Goal: Transaction & Acquisition: Purchase product/service

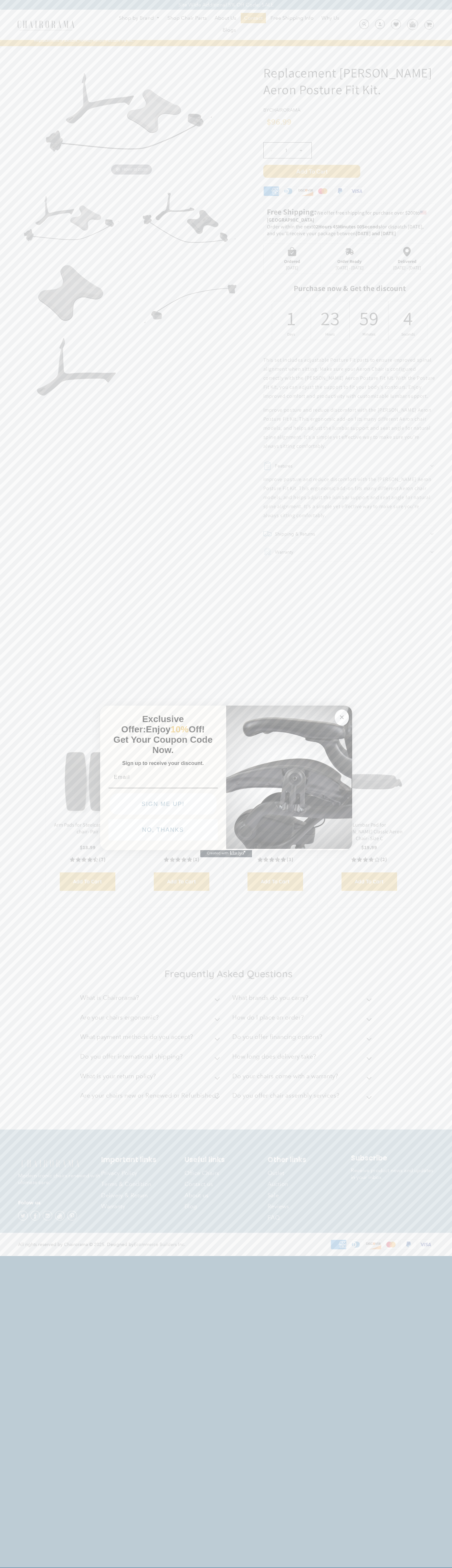
click at [163, 831] on button "NO, THANKS" at bounding box center [163, 830] width 109 height 21
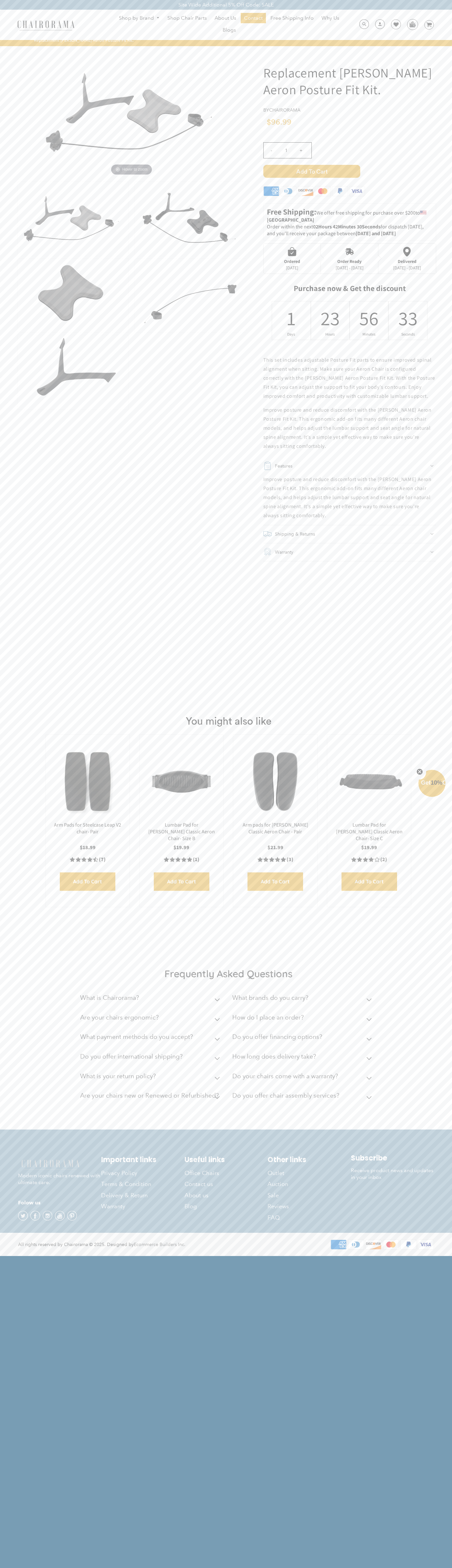
click at [311, 171] on span "Add to Cart" at bounding box center [311, 171] width 97 height 13
click at [394, 25] on icon at bounding box center [396, 24] width 5 height 5
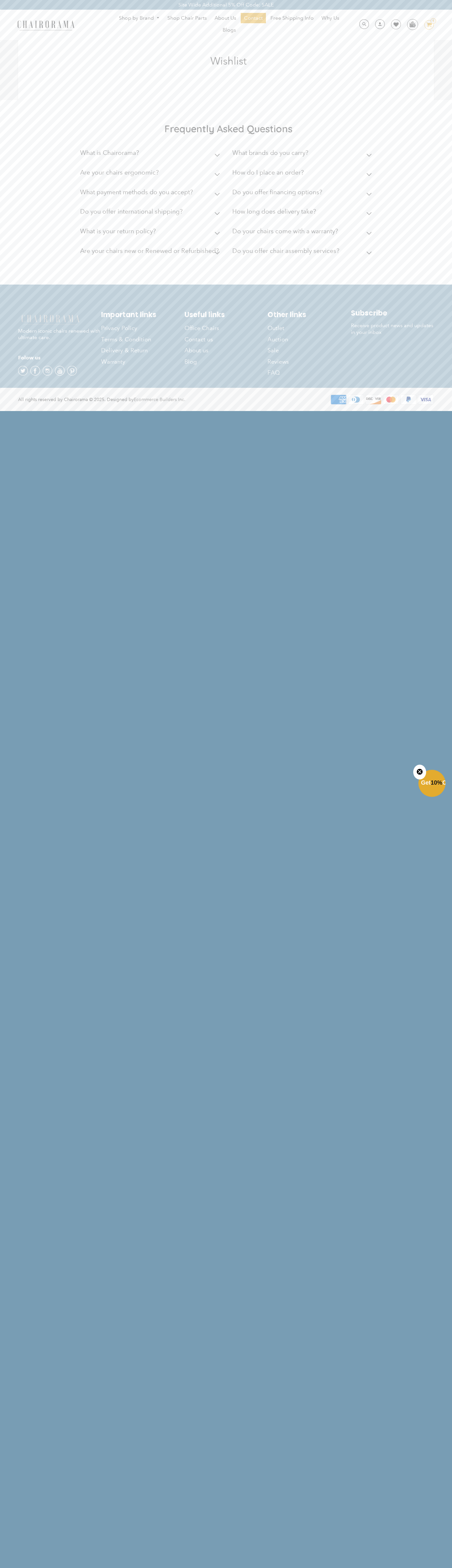
click at [370, 18] on div "Shop by Brand [GEOGRAPHIC_DATA] [PERSON_NAME] Steelcase [PERSON_NAME] Human Sca…" at bounding box center [226, 25] width 452 height 30
click at [444, 410] on html "Site Wide Additional 5% Off Code: SALE Site Wide Additional 5% Off Code: SALE S…" at bounding box center [226, 205] width 452 height 410
click at [72, 410] on html "Site Wide Additional 5% Off Code: SALE Site Wide Additional 5% Off Code: SALE S…" at bounding box center [226, 205] width 452 height 410
click at [18, 410] on html "Site Wide Additional 5% Off Code: SALE Site Wide Additional 5% Off Code: SALE S…" at bounding box center [226, 205] width 452 height 410
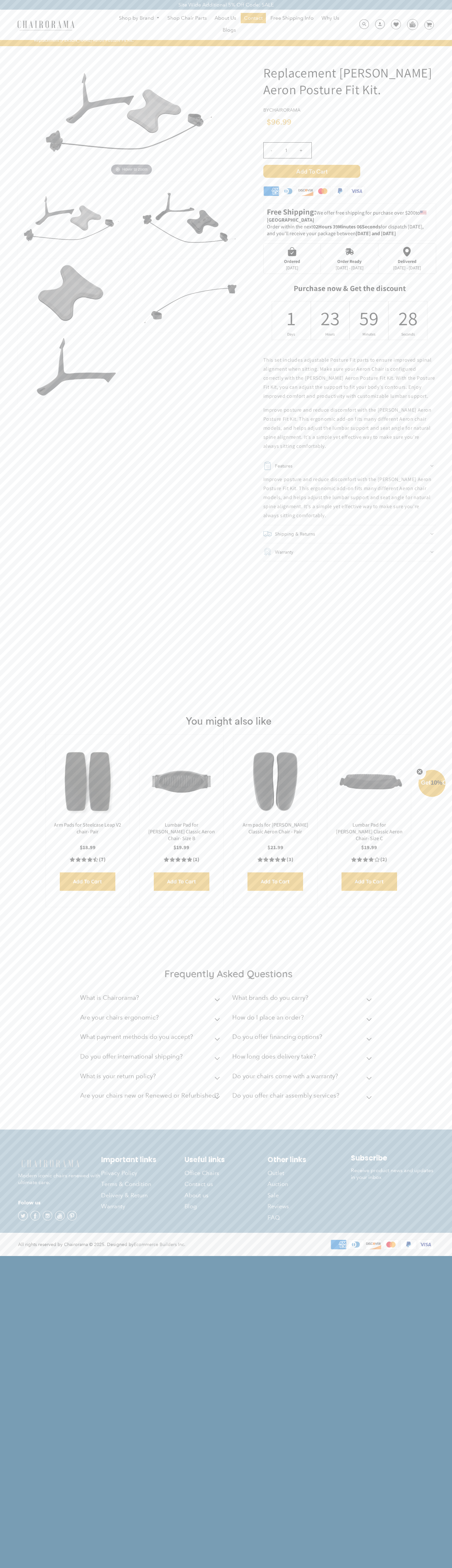
click at [132, 113] on img at bounding box center [132, 113] width 194 height 129
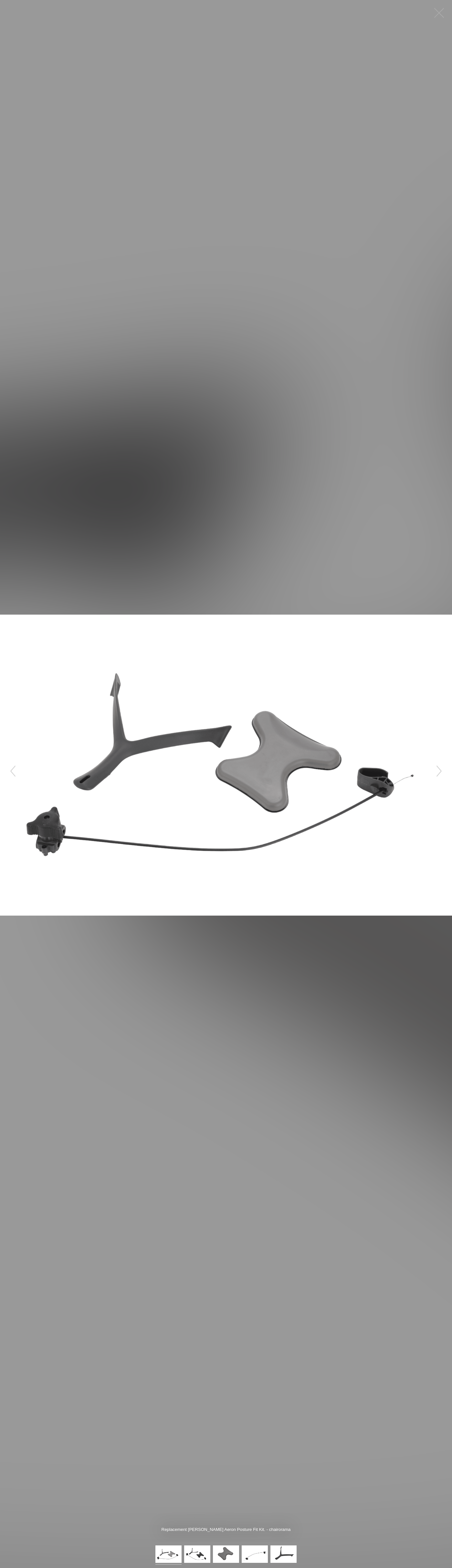
click at [439, 13] on button "button" at bounding box center [439, 13] width 19 height 19
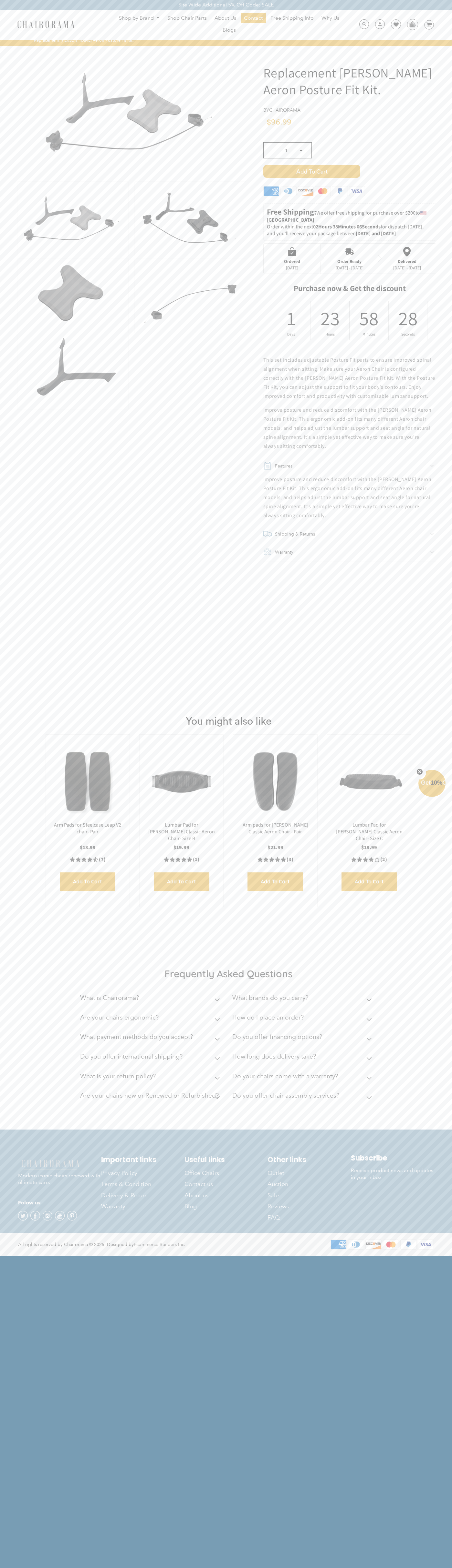
click at [323, 192] on icon at bounding box center [322, 191] width 2 height 5
click at [350, 158] on div "- 1 +" at bounding box center [350, 152] width 173 height 26
click at [311, 171] on span "Add to Cart" at bounding box center [311, 171] width 97 height 13
click at [292, 259] on div "Ordered" at bounding box center [292, 261] width 16 height 5
click at [311, 171] on span "Add to Cart" at bounding box center [311, 171] width 97 height 13
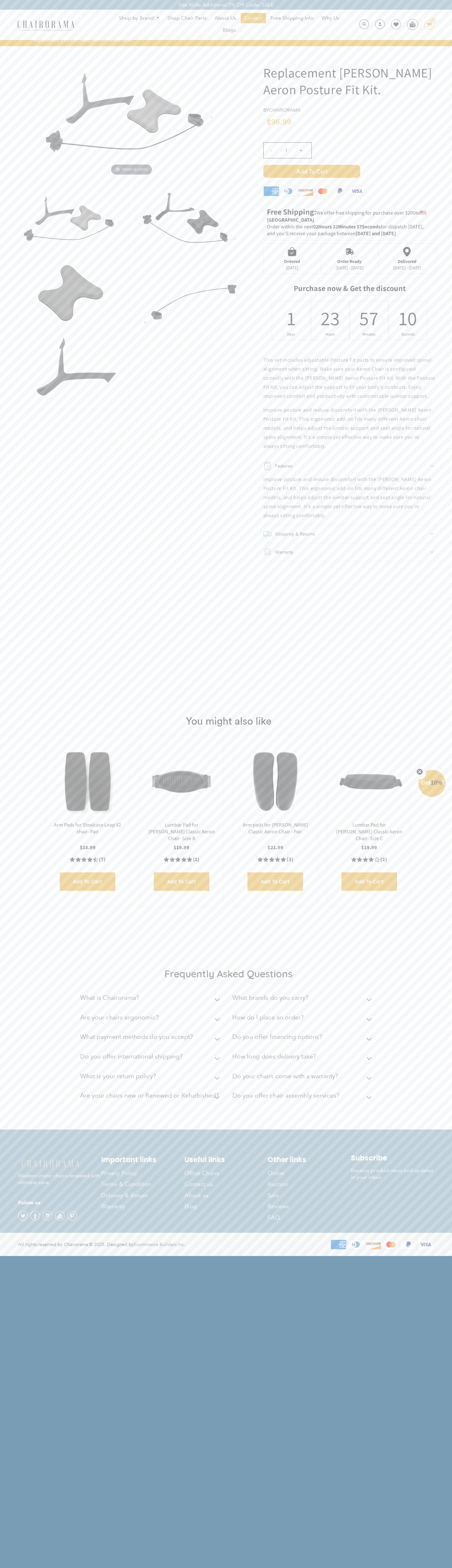
click at [439, 11] on div "Shop by Brand [GEOGRAPHIC_DATA] [PERSON_NAME] Steelcase [PERSON_NAME] Human Sca…" at bounding box center [226, 25] width 452 height 30
click at [427, 1255] on html "Site Wide Additional 5% Off Code: SALE Site Wide Additional 5% Off Code: SALE S…" at bounding box center [226, 628] width 452 height 1255
click at [293, 1255] on html "Site Wide Additional 5% Off Code: SALE Site Wide Additional 5% Off Code: SALE S…" at bounding box center [226, 628] width 452 height 1255
click at [30, 1197] on div "Modern iconic chairs renewed with ultimate care. Folow us Twitter Facebook Inst…" at bounding box center [60, 1190] width 83 height 63
click at [394, 25] on icon at bounding box center [396, 24] width 5 height 5
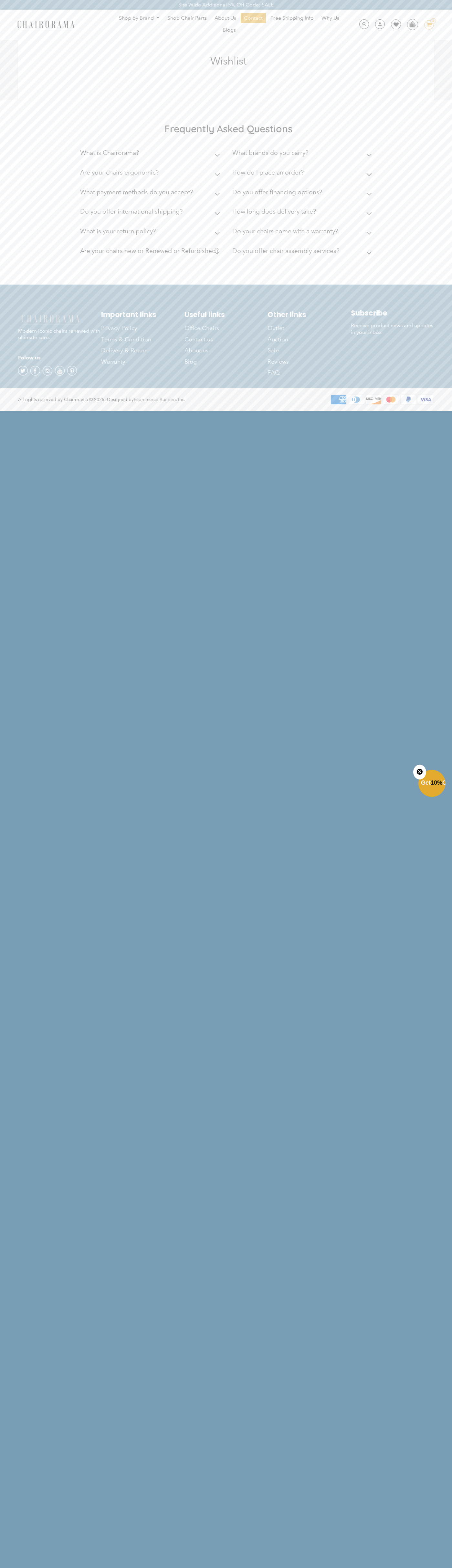
click at [185, 19] on span "Shop Chair Parts" at bounding box center [187, 18] width 40 height 7
click at [434, 410] on html "Site Wide Additional 5% Off Code: SALE Site Wide Additional 5% Off Code: SALE S…" at bounding box center [226, 205] width 452 height 410
click at [259, 410] on html "Site Wide Additional 5% Off Code: SALE Site Wide Additional 5% Off Code: SALE S…" at bounding box center [226, 205] width 452 height 410
click at [24, 410] on html "Site Wide Additional 5% Off Code: SALE Site Wide Additional 5% Off Code: SALE S…" at bounding box center [226, 205] width 452 height 410
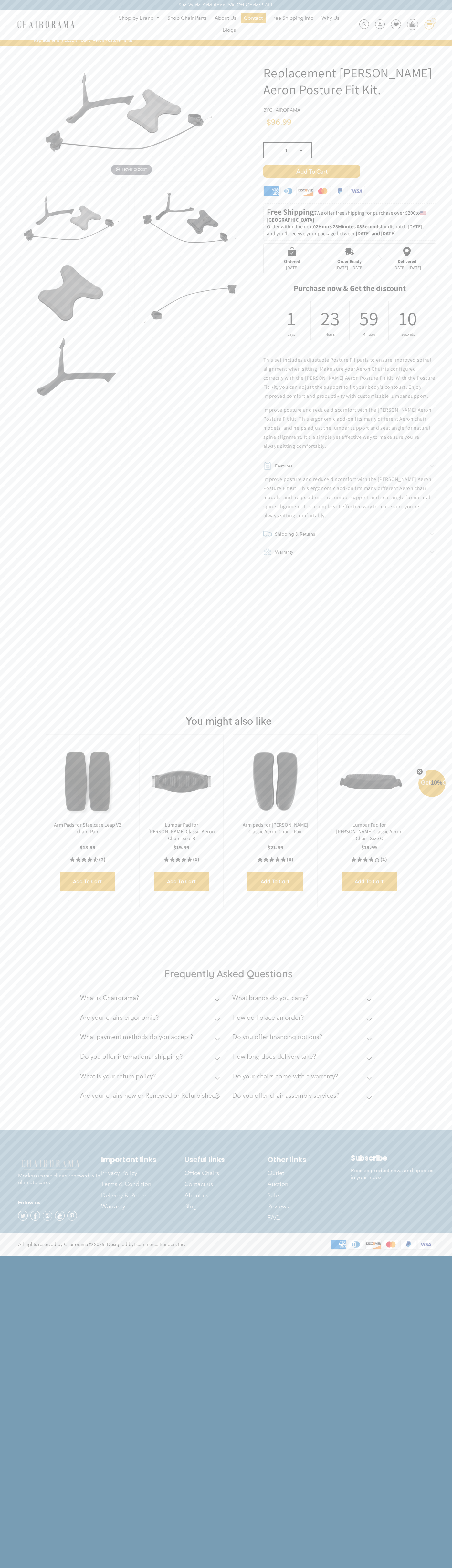
click at [420, 772] on icon "Close teaser" at bounding box center [419, 772] width 2 height 2
